Goal: Connect with others: Establish contact or relationships with other users

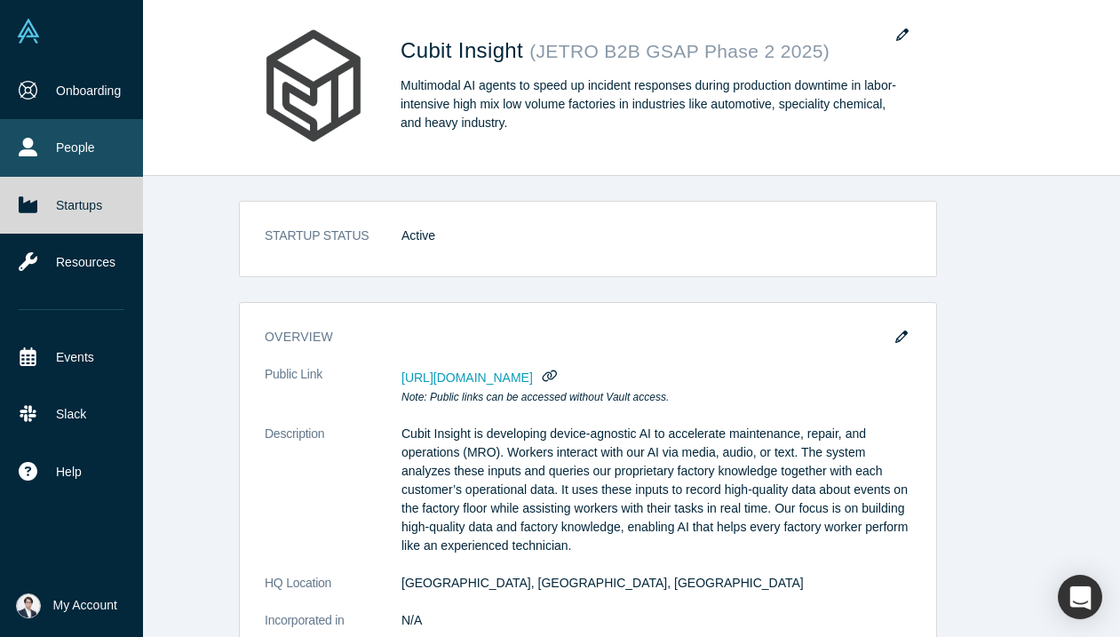
click at [49, 159] on link "People" at bounding box center [71, 147] width 143 height 57
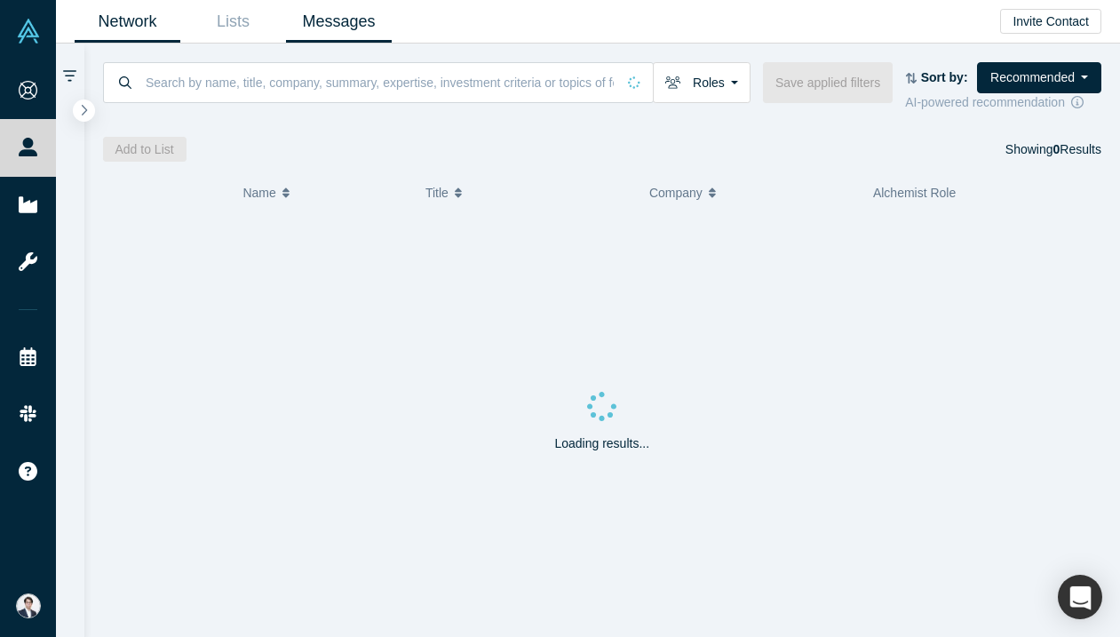
click at [359, 7] on link "Messages" at bounding box center [339, 22] width 106 height 42
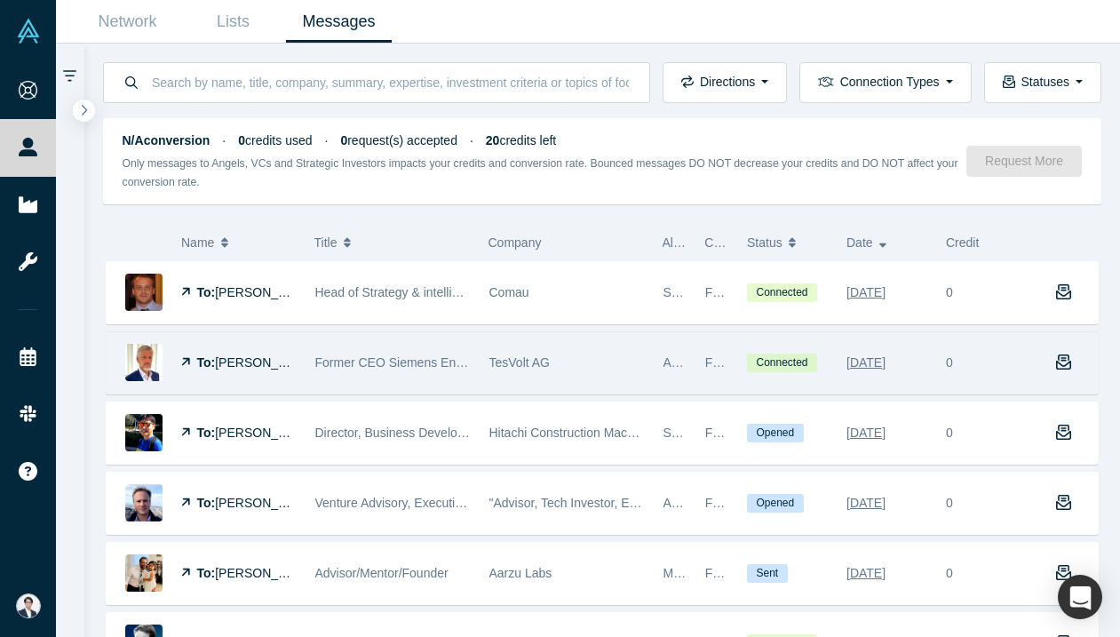
click at [566, 376] on div "TesVolt AG" at bounding box center [566, 362] width 155 height 61
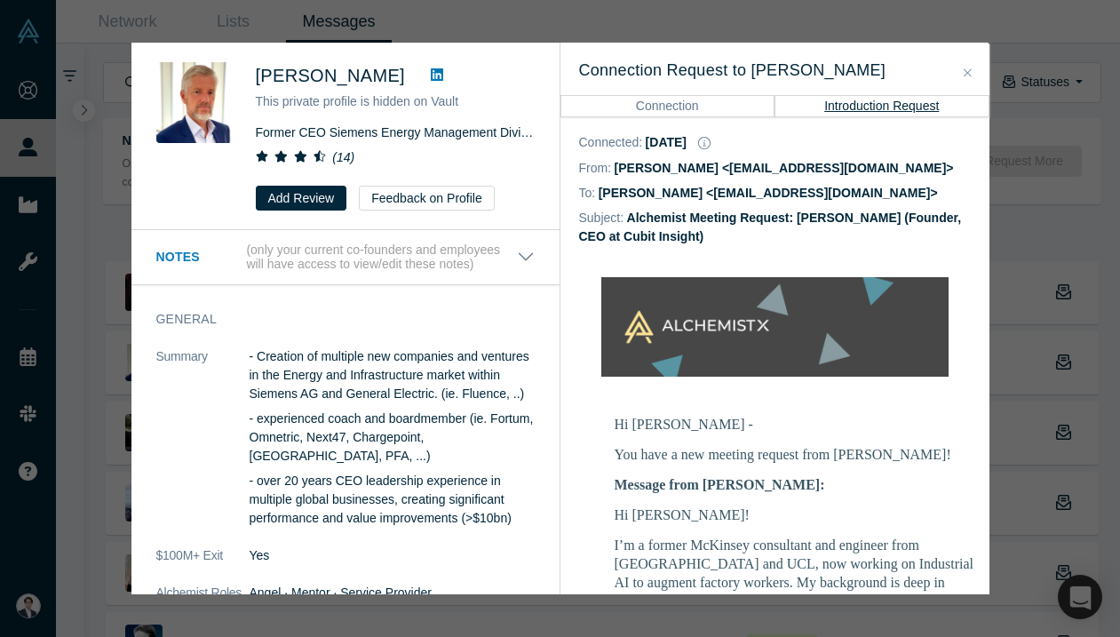
click at [431, 73] on icon at bounding box center [437, 74] width 12 height 12
click at [91, 285] on div "Was the recommendation useful? Ralf Christian This private profile is hidden on…" at bounding box center [560, 318] width 1120 height 637
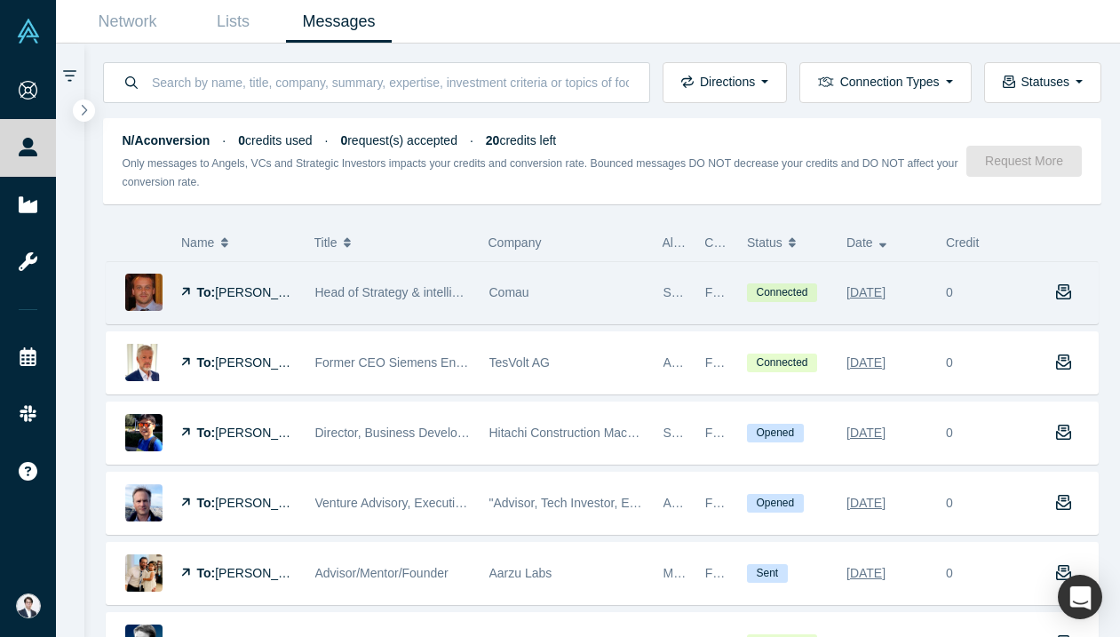
click at [728, 297] on div "Founder Reachout" at bounding box center [716, 292] width 42 height 61
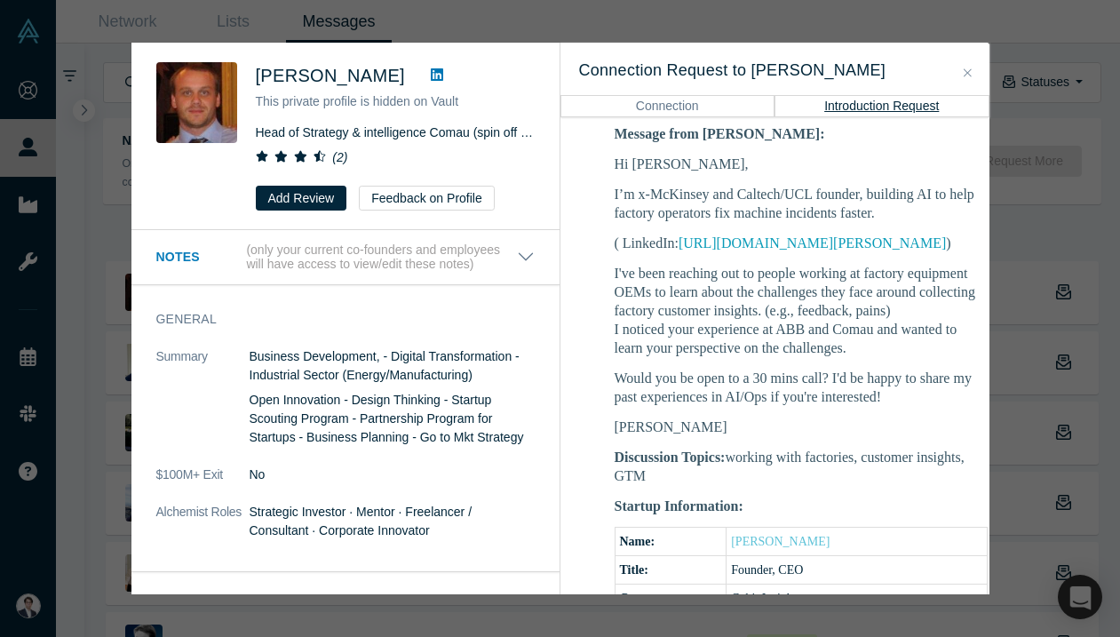
scroll to position [348, 0]
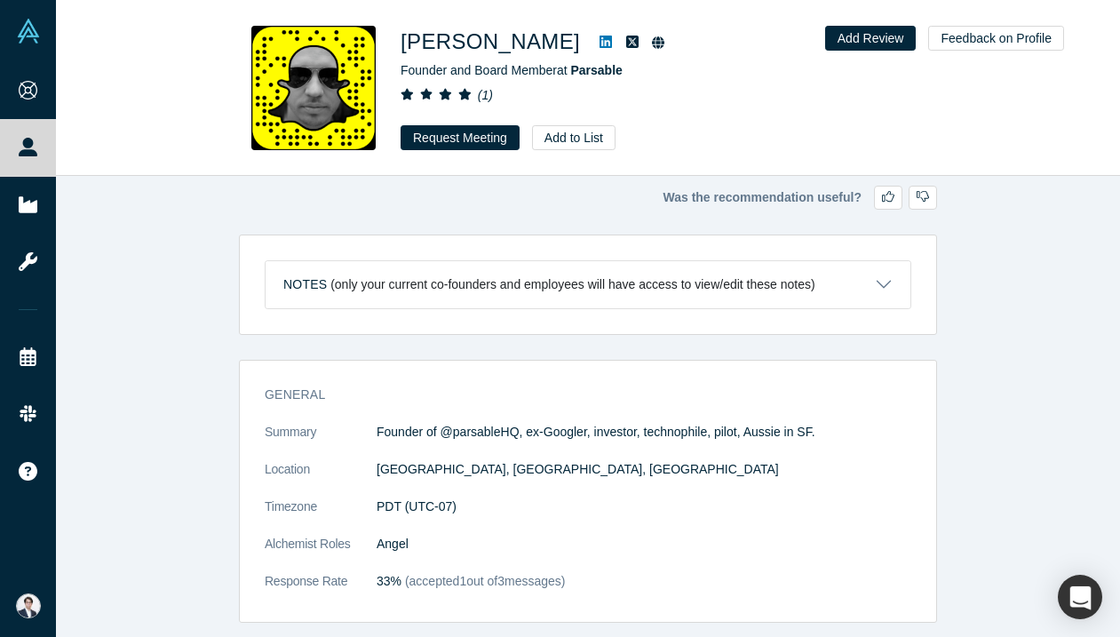
scroll to position [239, 0]
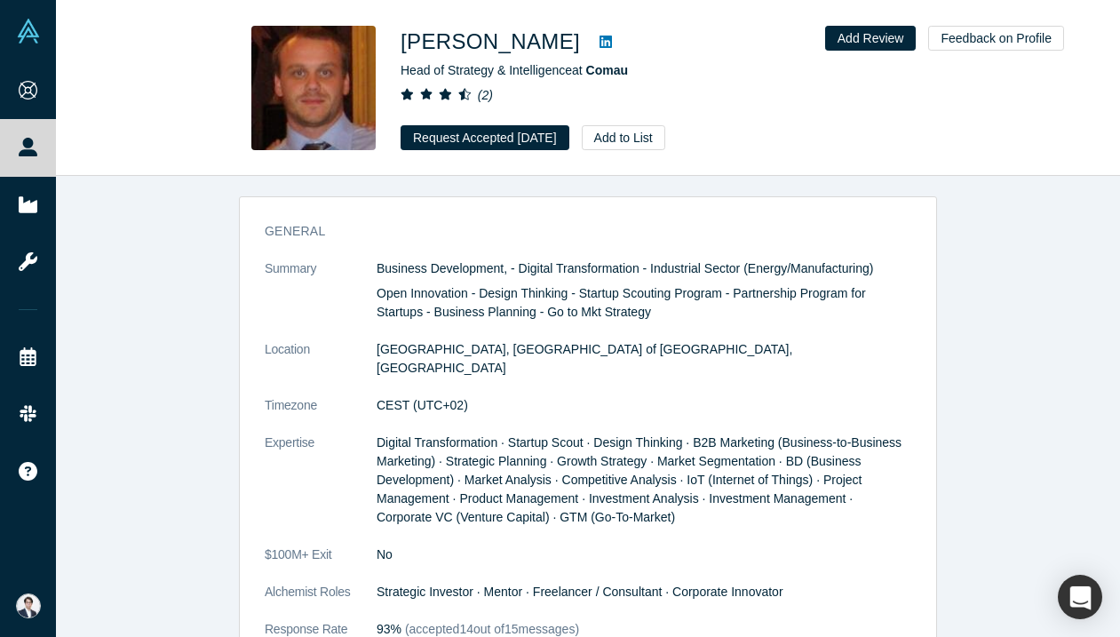
scroll to position [860, 0]
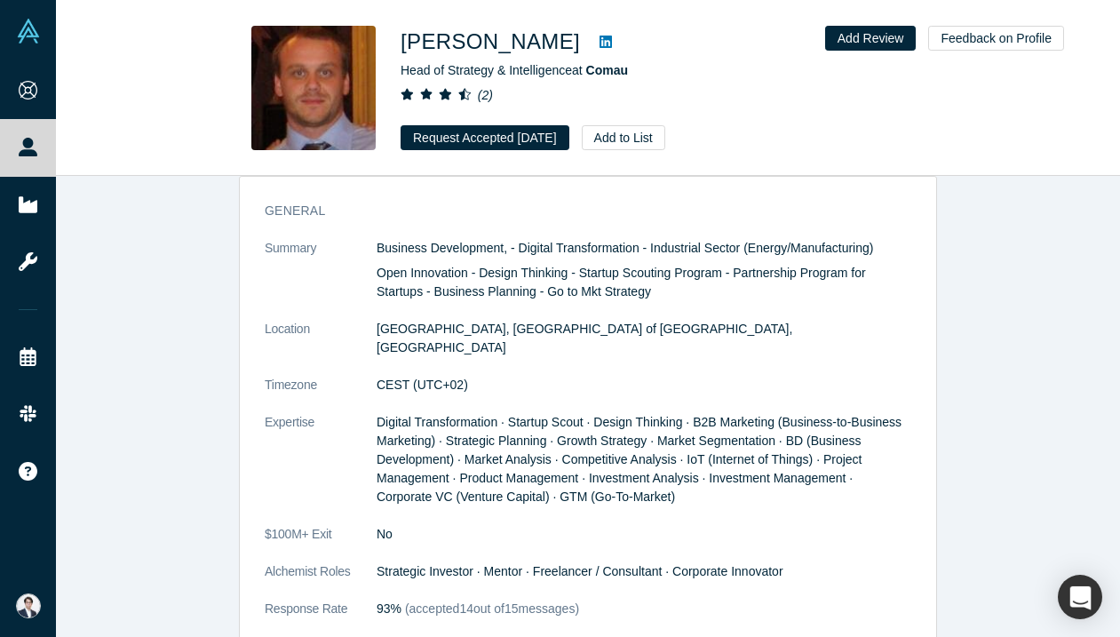
click at [602, 46] on icon at bounding box center [605, 42] width 12 height 12
